Goal: Information Seeking & Learning: Learn about a topic

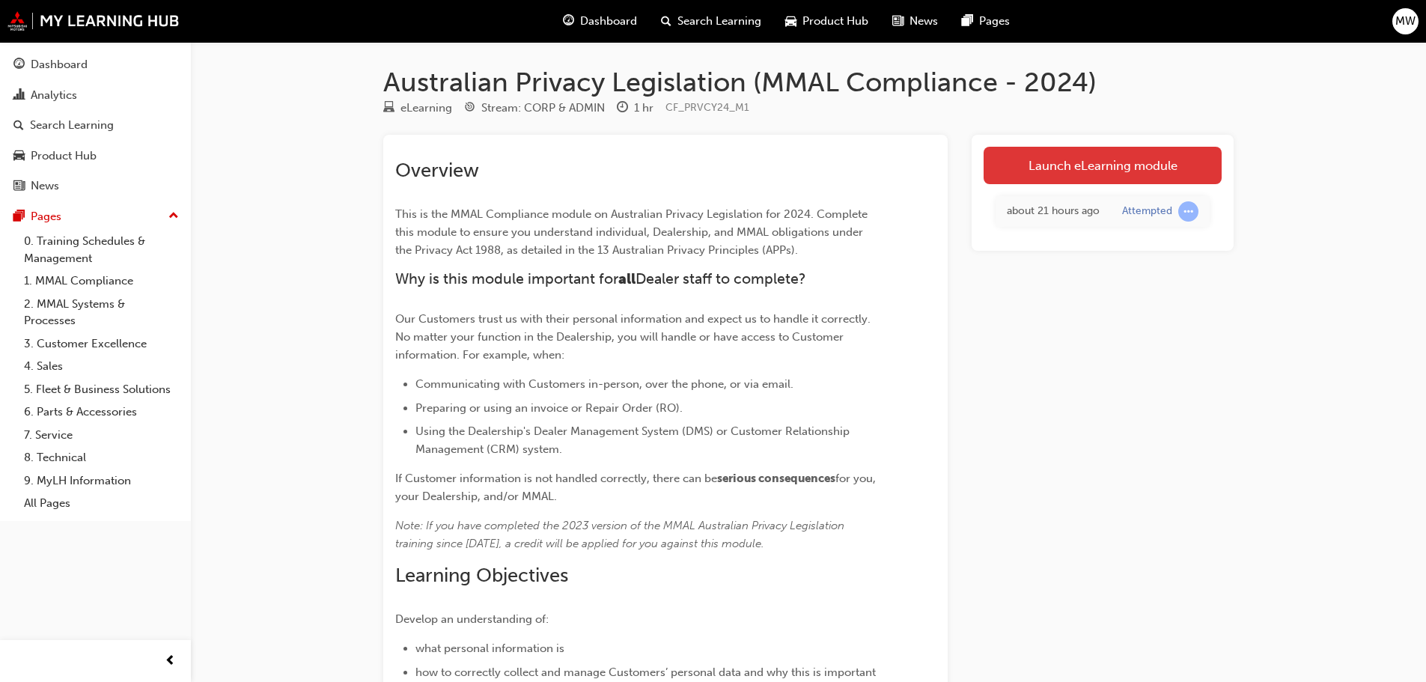
click at [1142, 157] on link "Launch eLearning module" at bounding box center [1103, 165] width 238 height 37
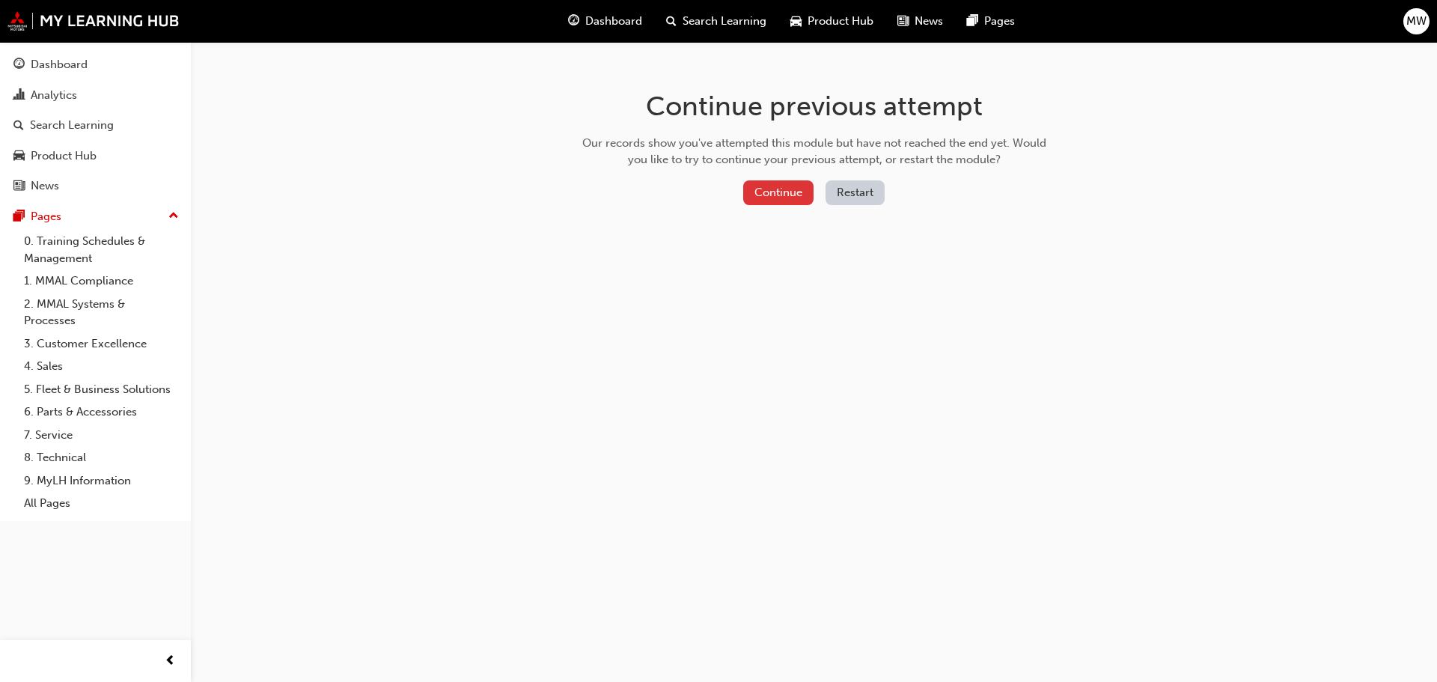
click at [790, 192] on button "Continue" at bounding box center [778, 192] width 70 height 25
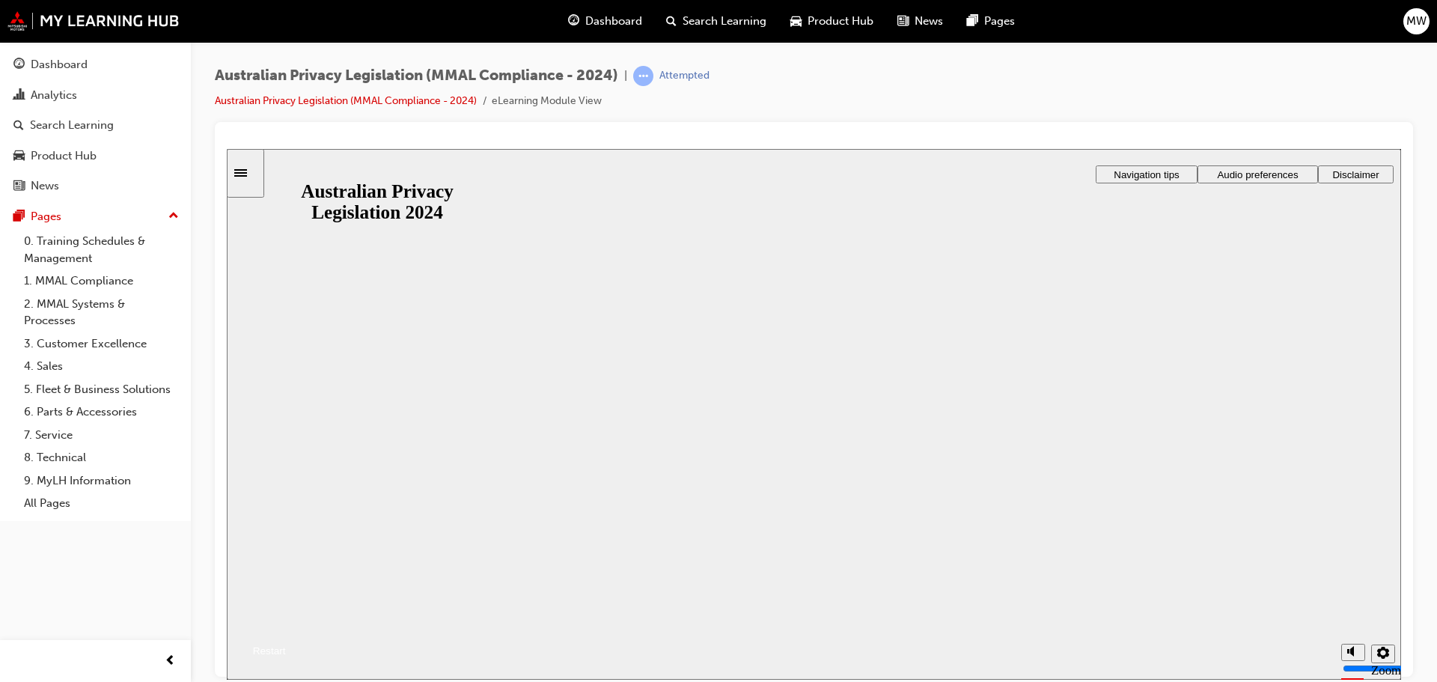
click at [286, 623] on button "Resume" at bounding box center [256, 632] width 59 height 19
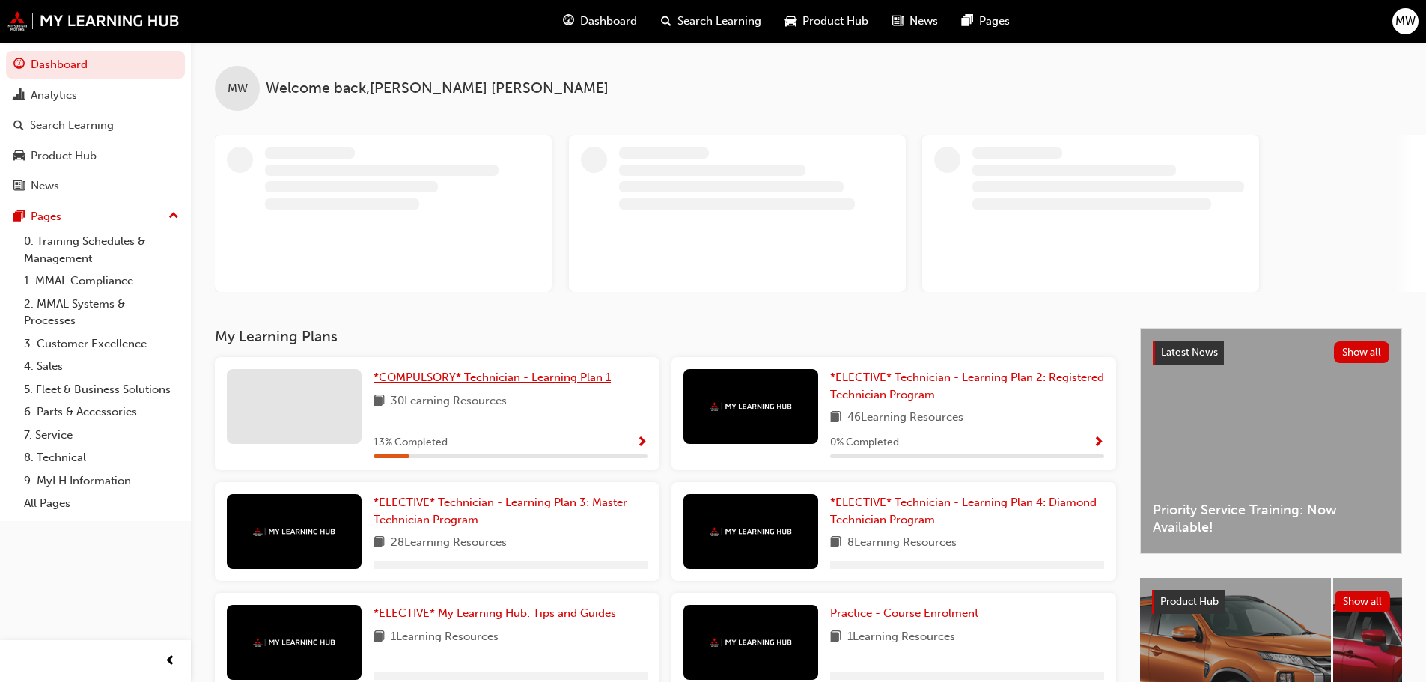
click at [433, 369] on link "*COMPULSORY* Technician - Learning Plan 1" at bounding box center [495, 377] width 243 height 17
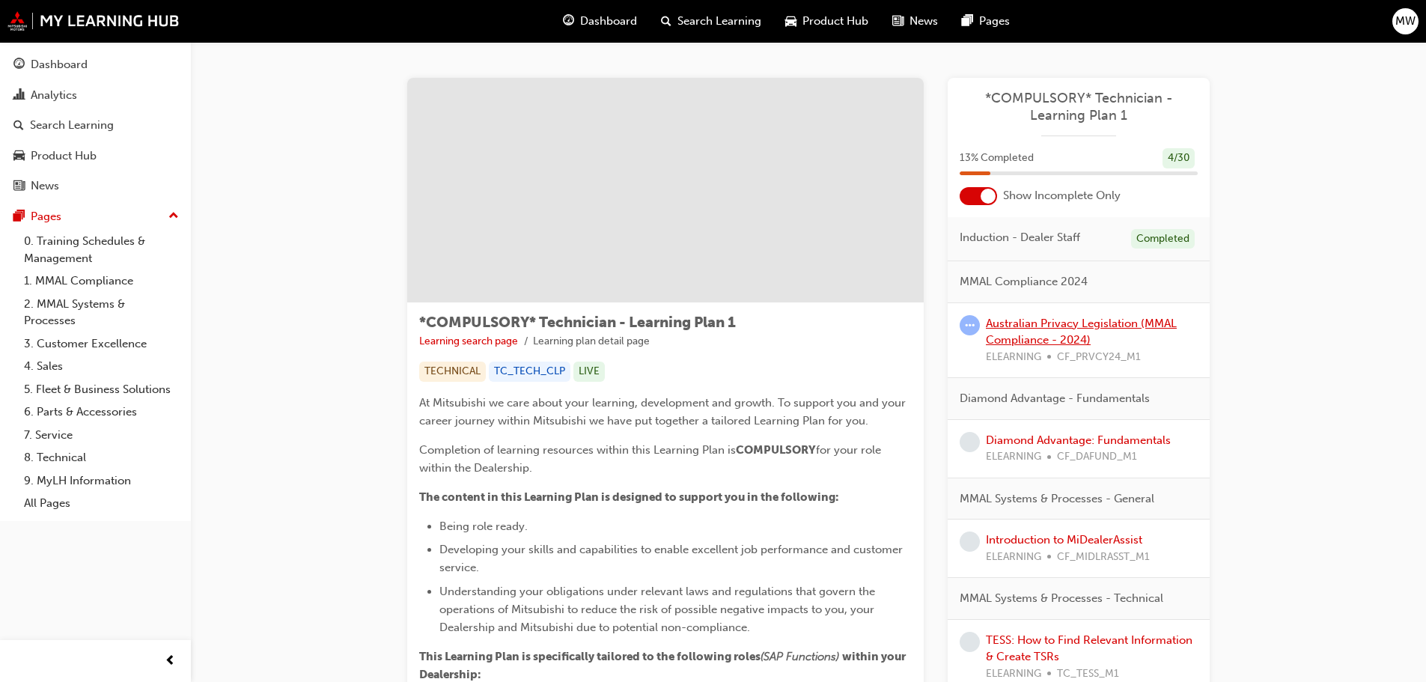
click at [1029, 325] on link "Australian Privacy Legislation (MMAL Compliance - 2024)" at bounding box center [1081, 332] width 191 height 31
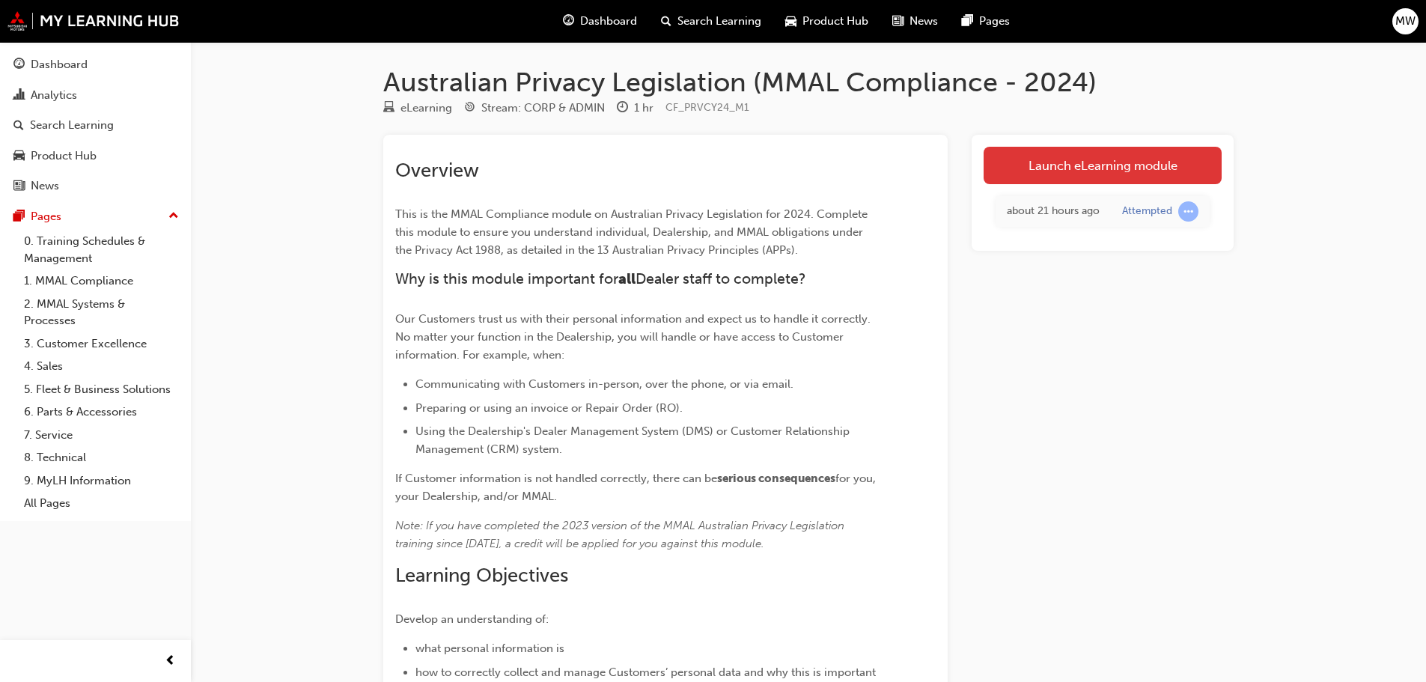
click at [1035, 159] on link "Launch eLearning module" at bounding box center [1103, 165] width 238 height 37
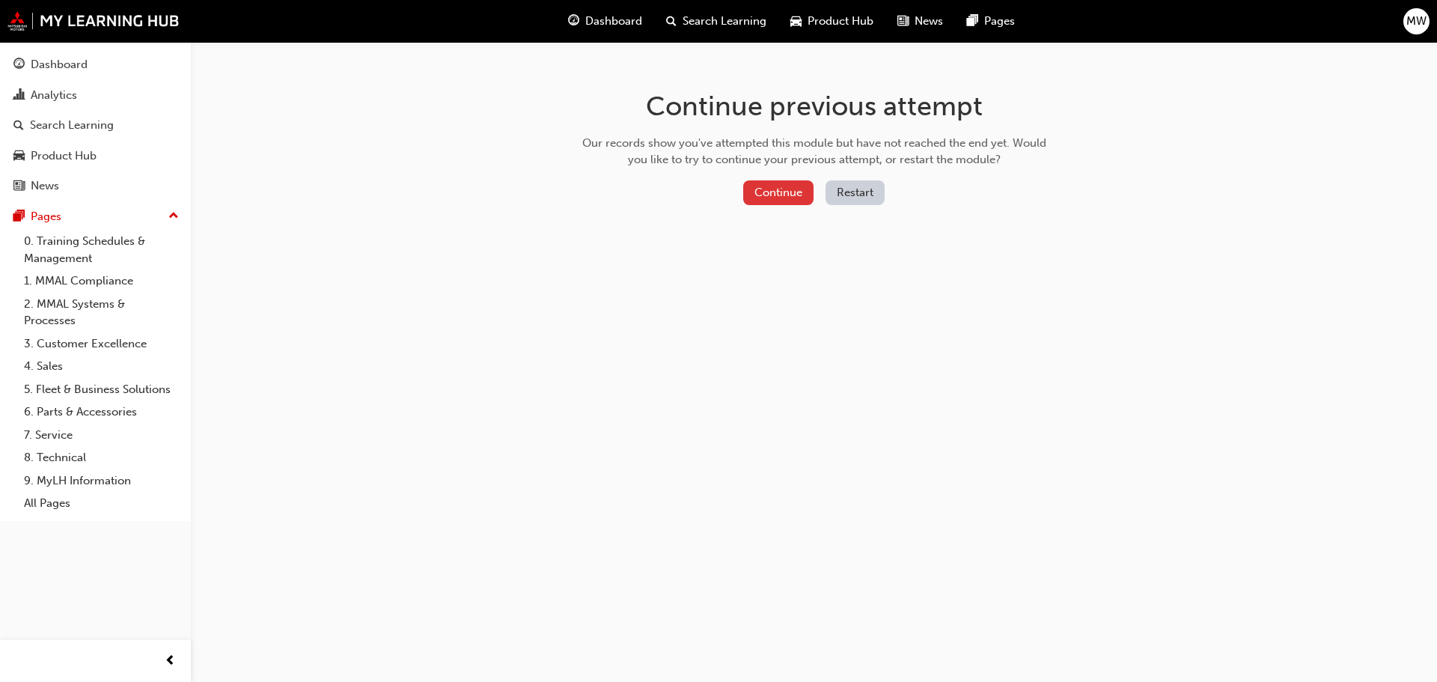
click at [803, 183] on button "Continue" at bounding box center [778, 192] width 70 height 25
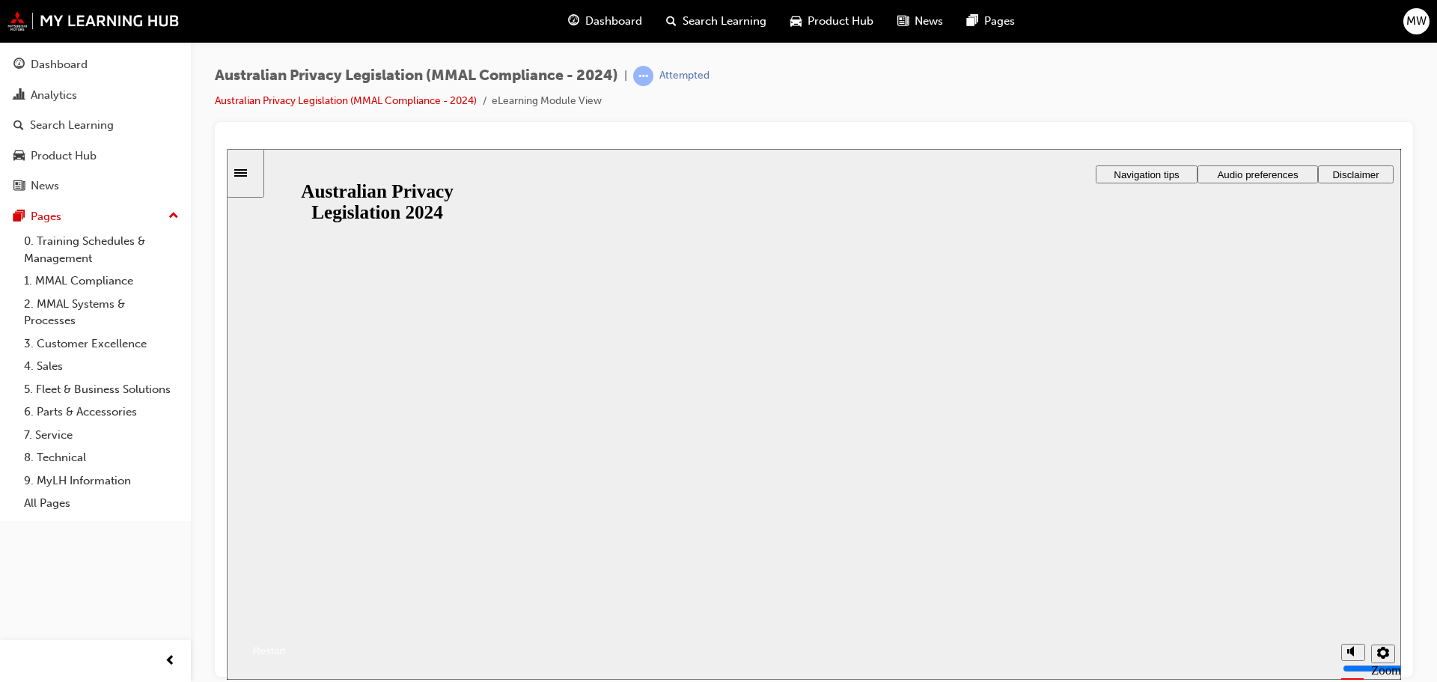
click at [286, 623] on button "Resume" at bounding box center [256, 632] width 59 height 19
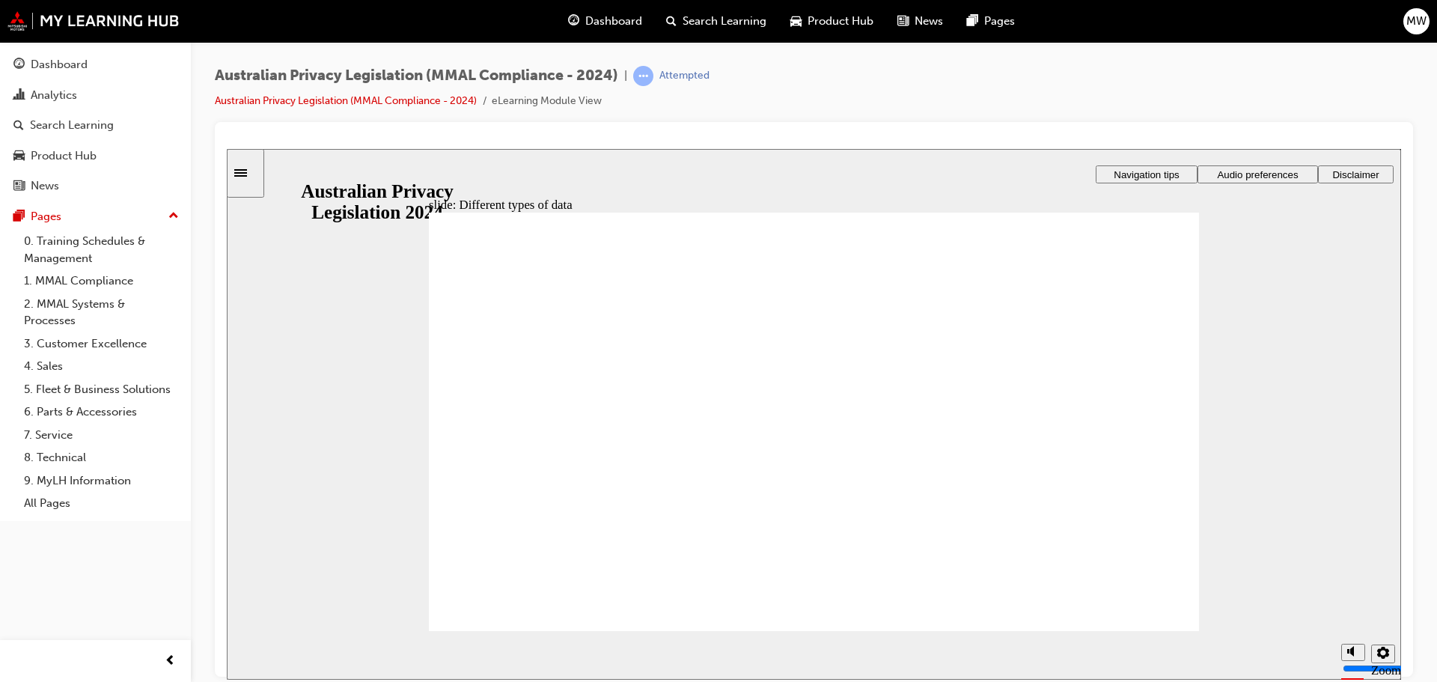
checkbox input "true"
drag, startPoint x: 530, startPoint y: 389, endPoint x: 515, endPoint y: 401, distance: 19.6
checkbox input "true"
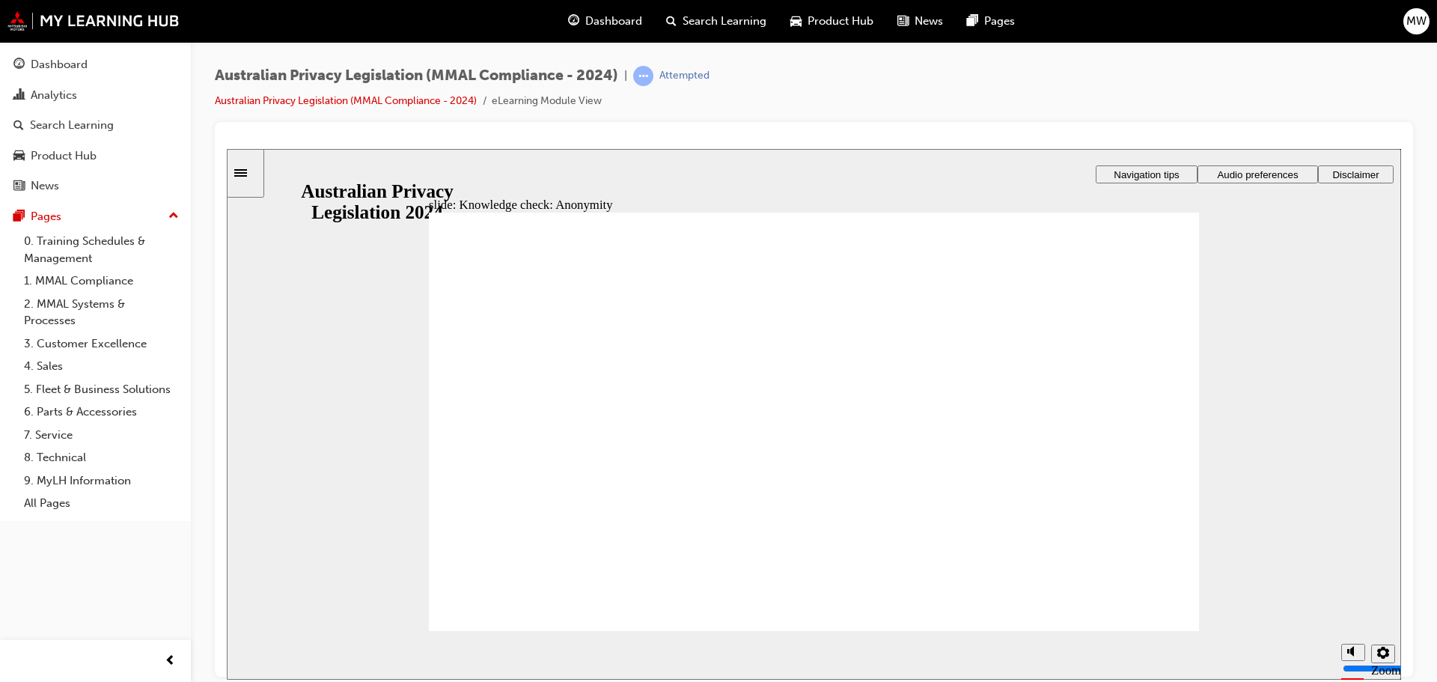
checkbox input "true"
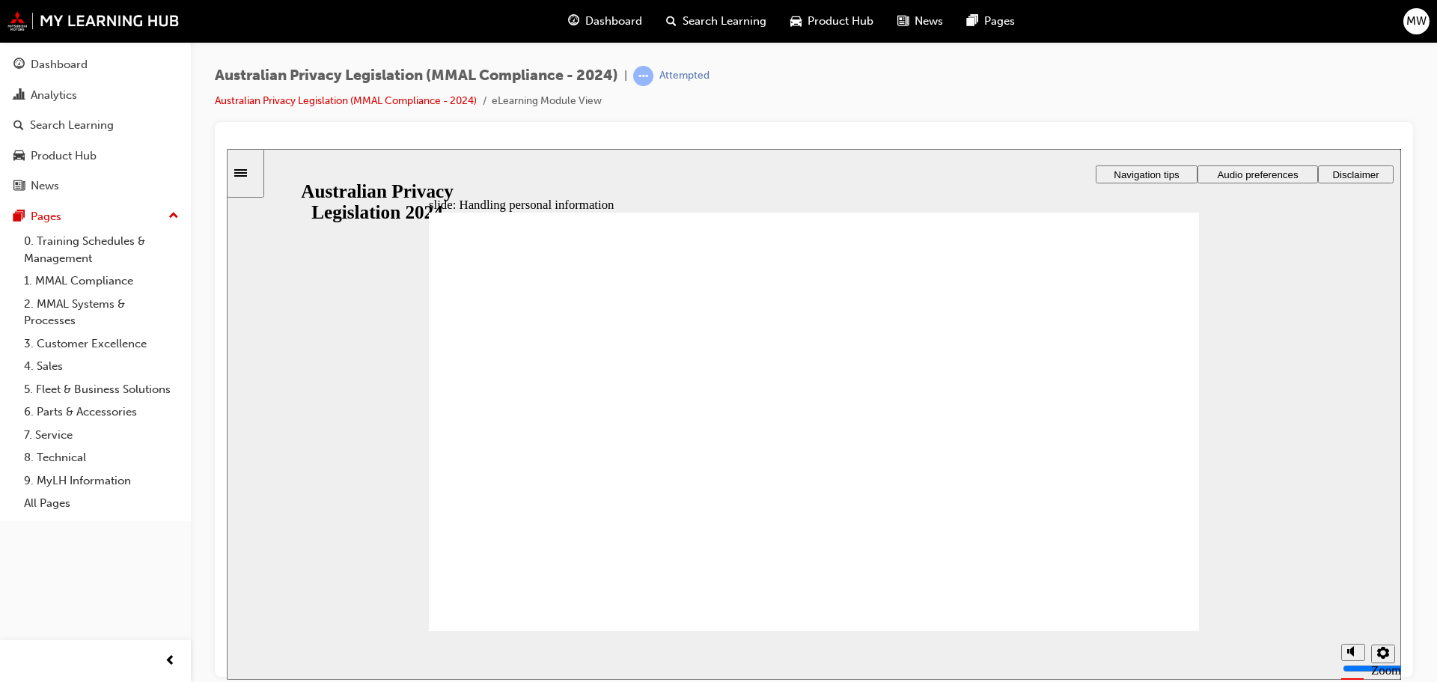
checkbox input "true"
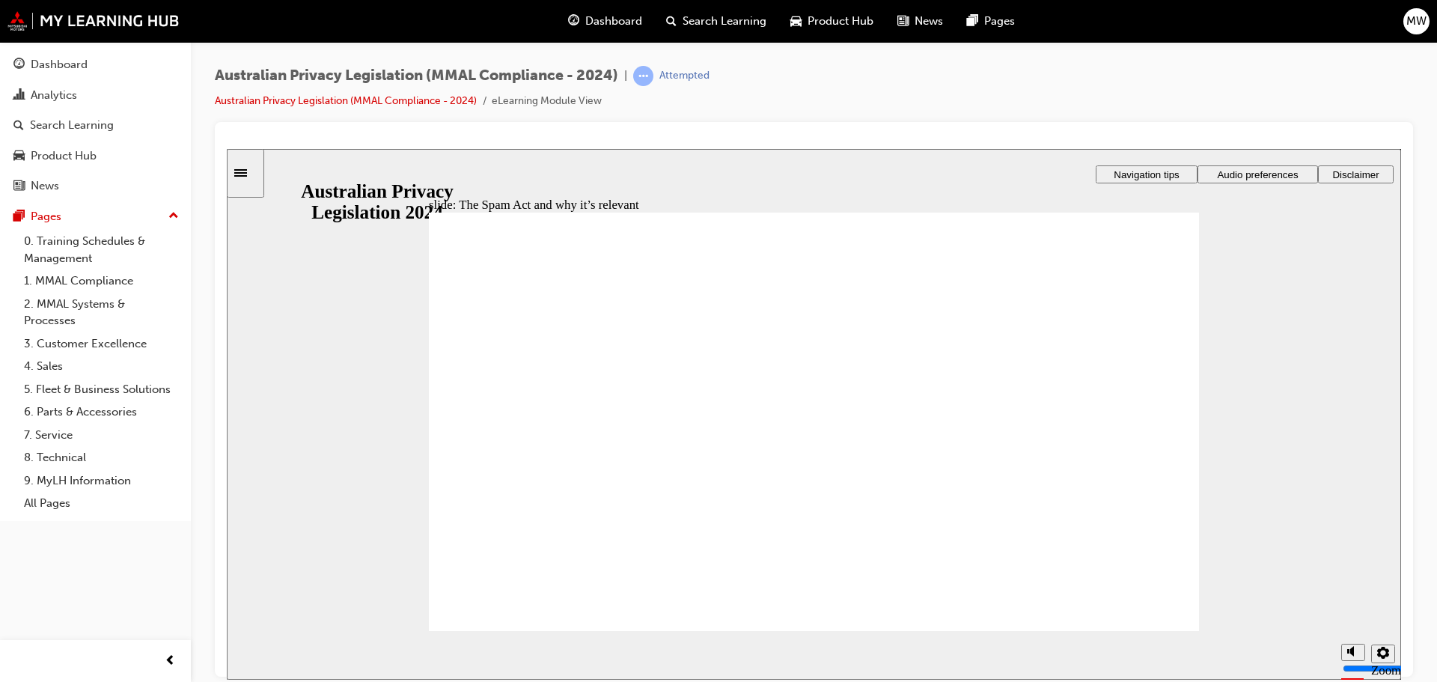
radio input "true"
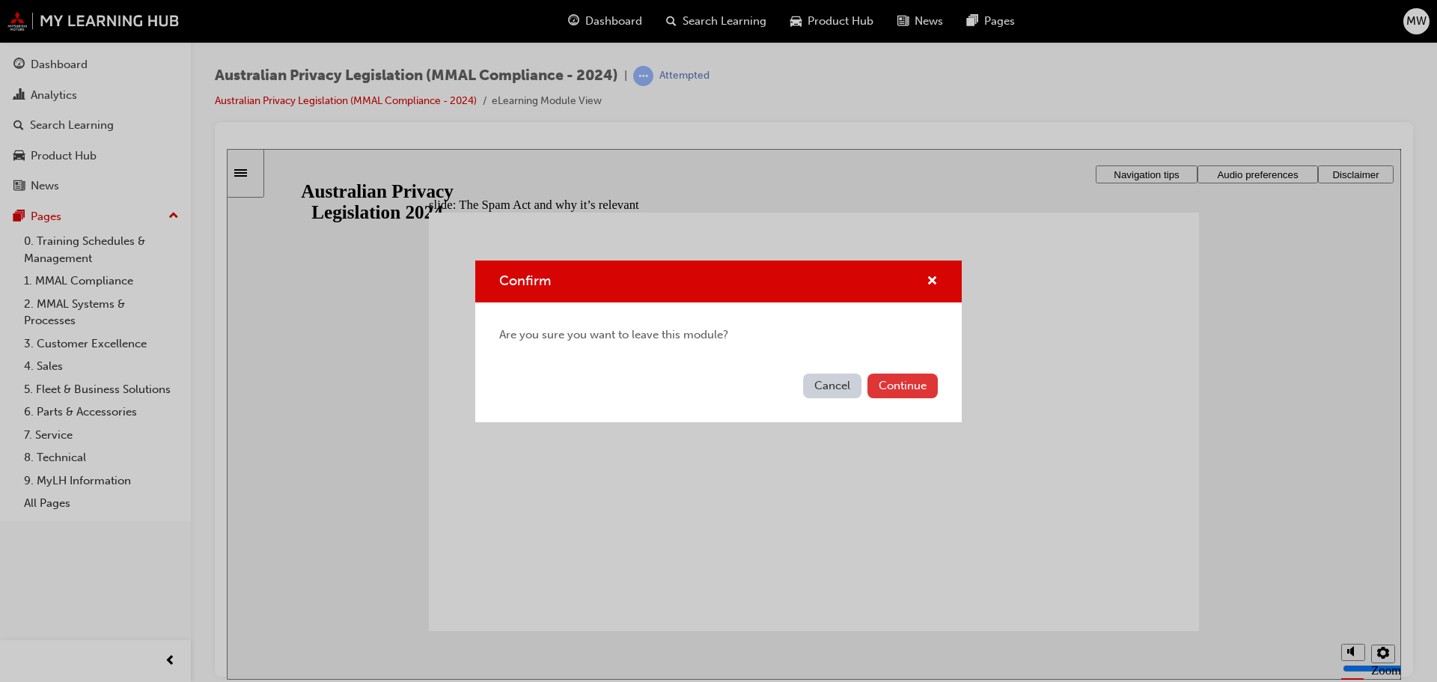
click at [887, 390] on button "Continue" at bounding box center [903, 386] width 70 height 25
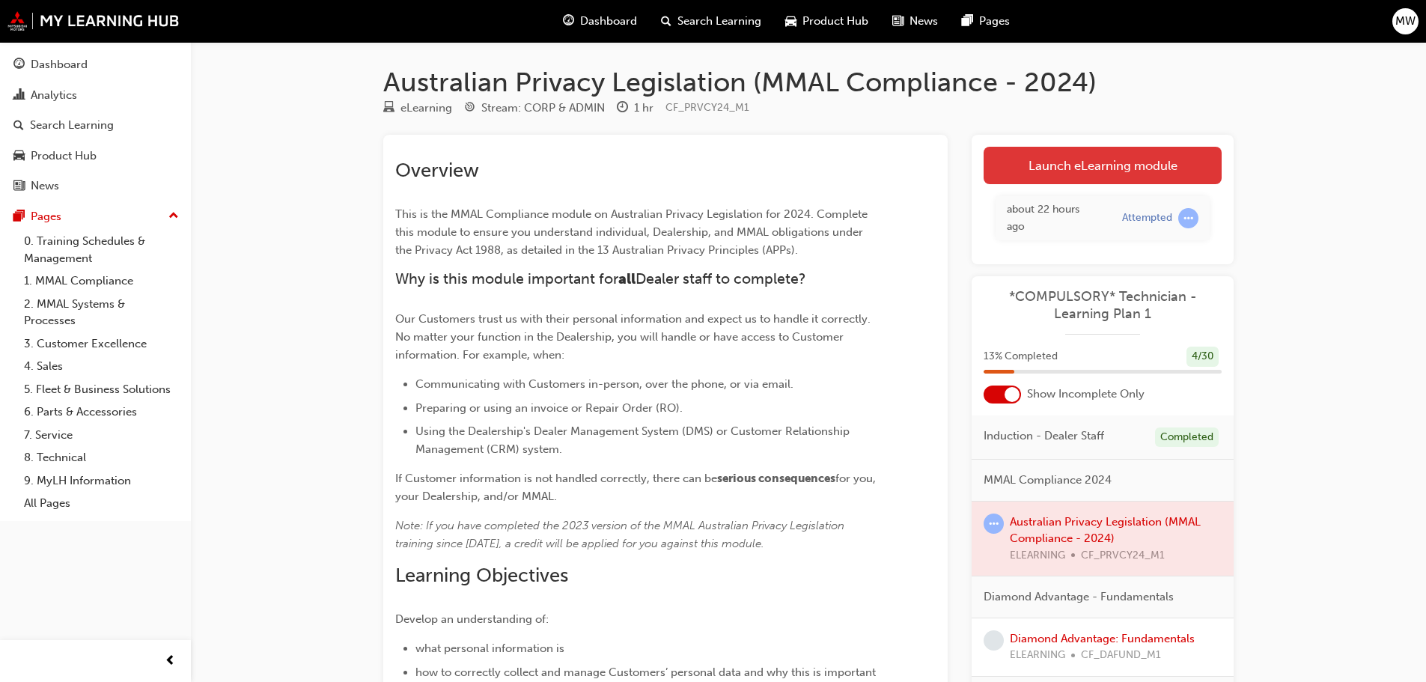
click at [1041, 174] on link "Launch eLearning module" at bounding box center [1103, 165] width 238 height 37
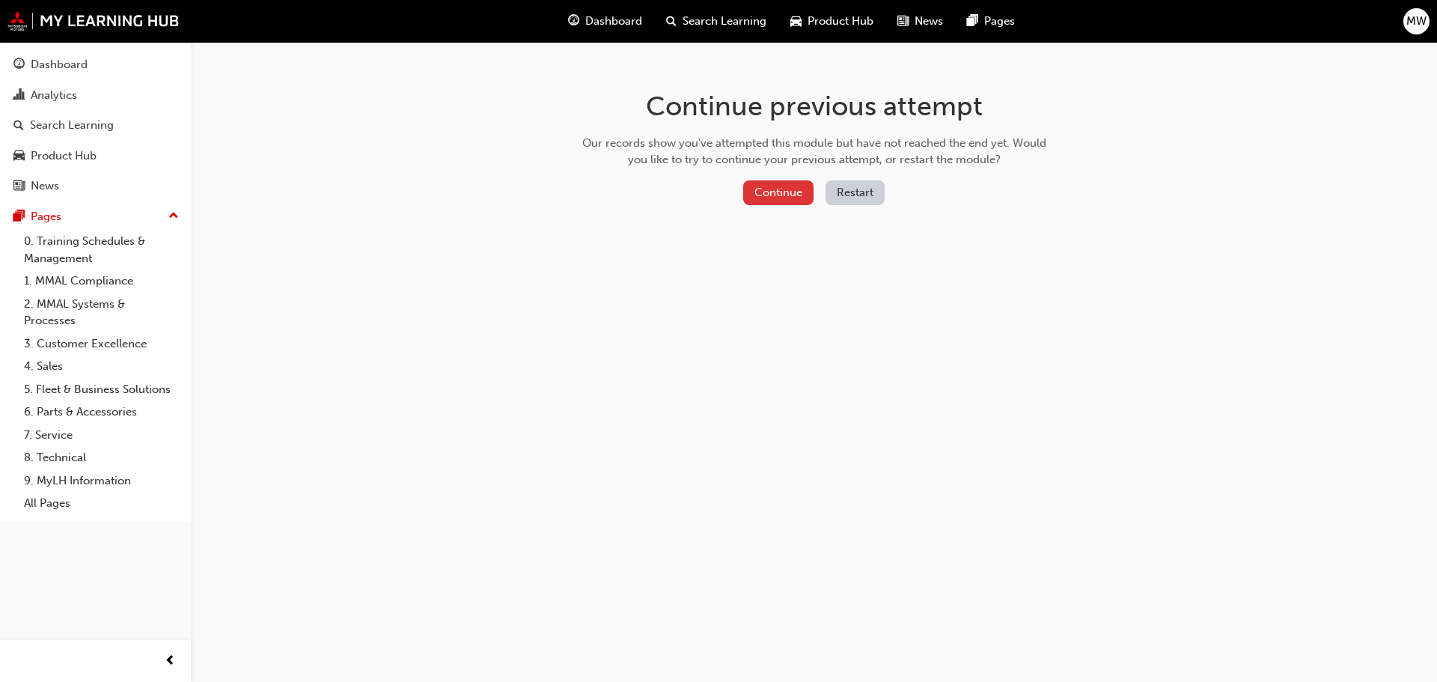
click at [747, 193] on button "Continue" at bounding box center [778, 192] width 70 height 25
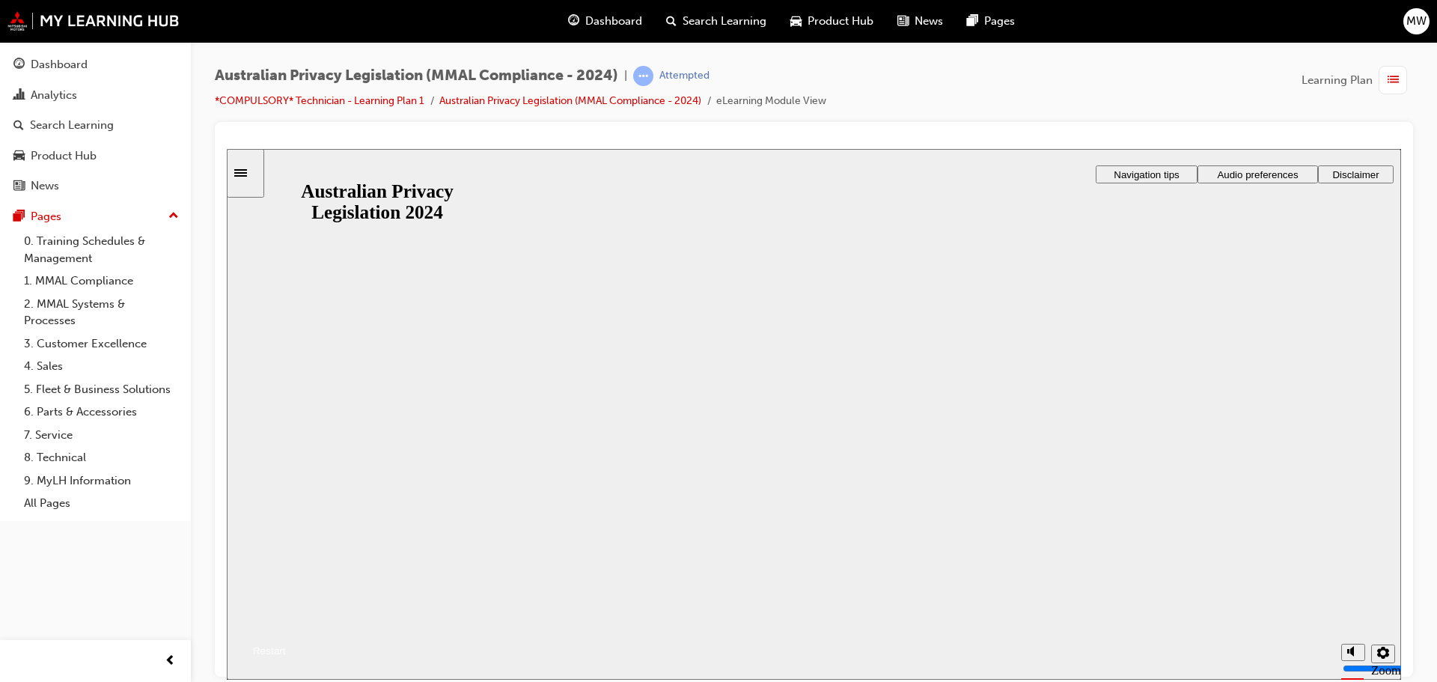
click at [286, 623] on button "Resume" at bounding box center [256, 632] width 59 height 19
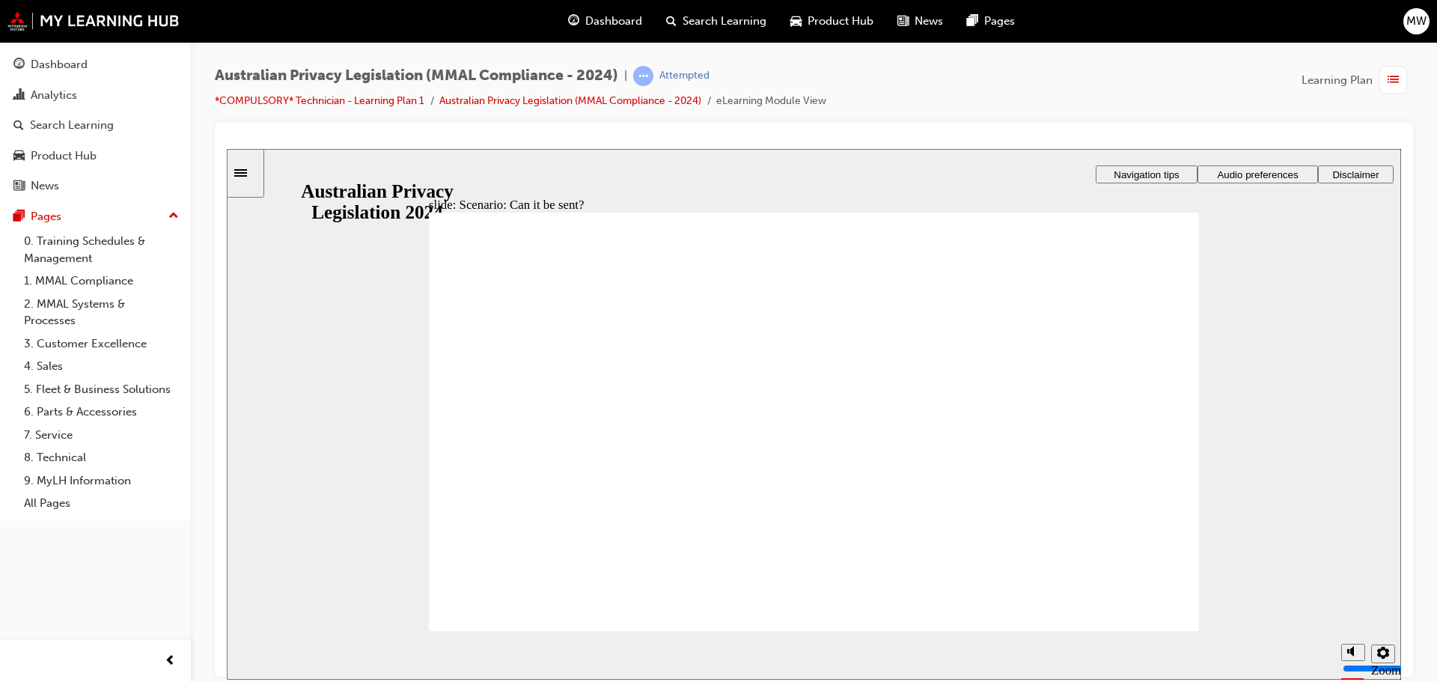
radio input "true"
